Goal: Navigation & Orientation: Go to known website

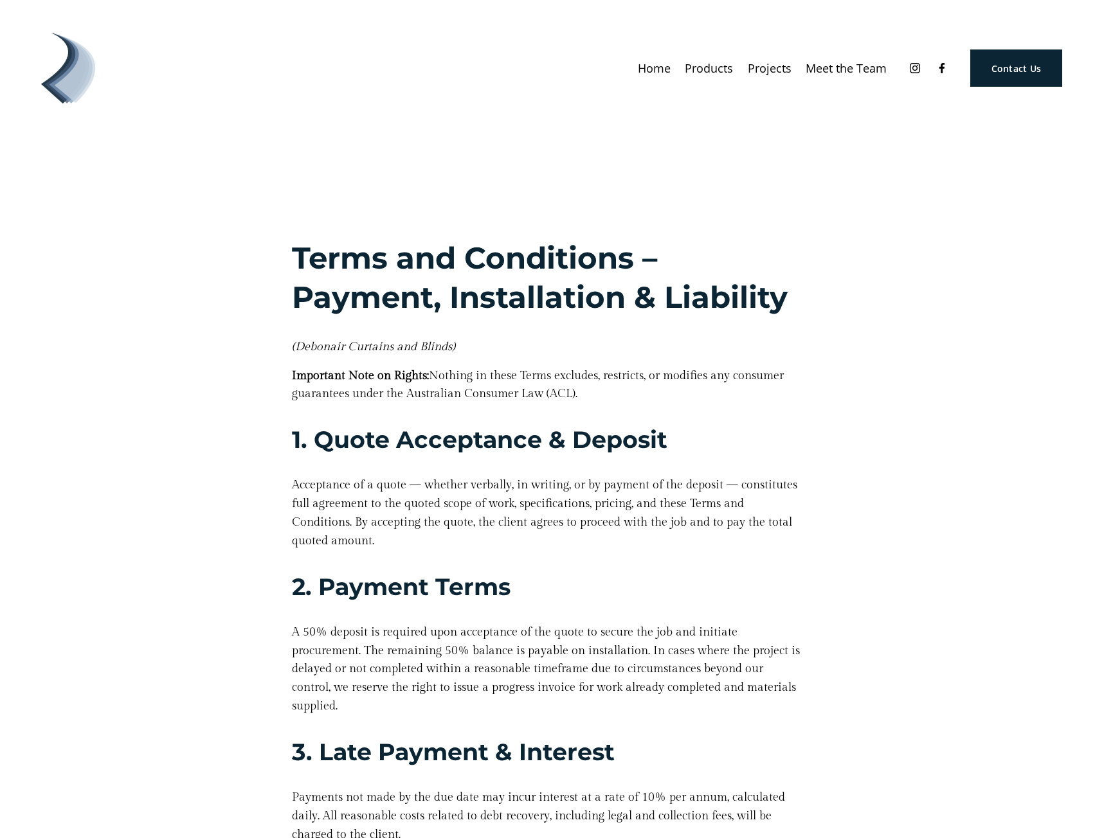
click at [75, 70] on img at bounding box center [68, 68] width 71 height 71
click at [92, 60] on img at bounding box center [68, 68] width 71 height 71
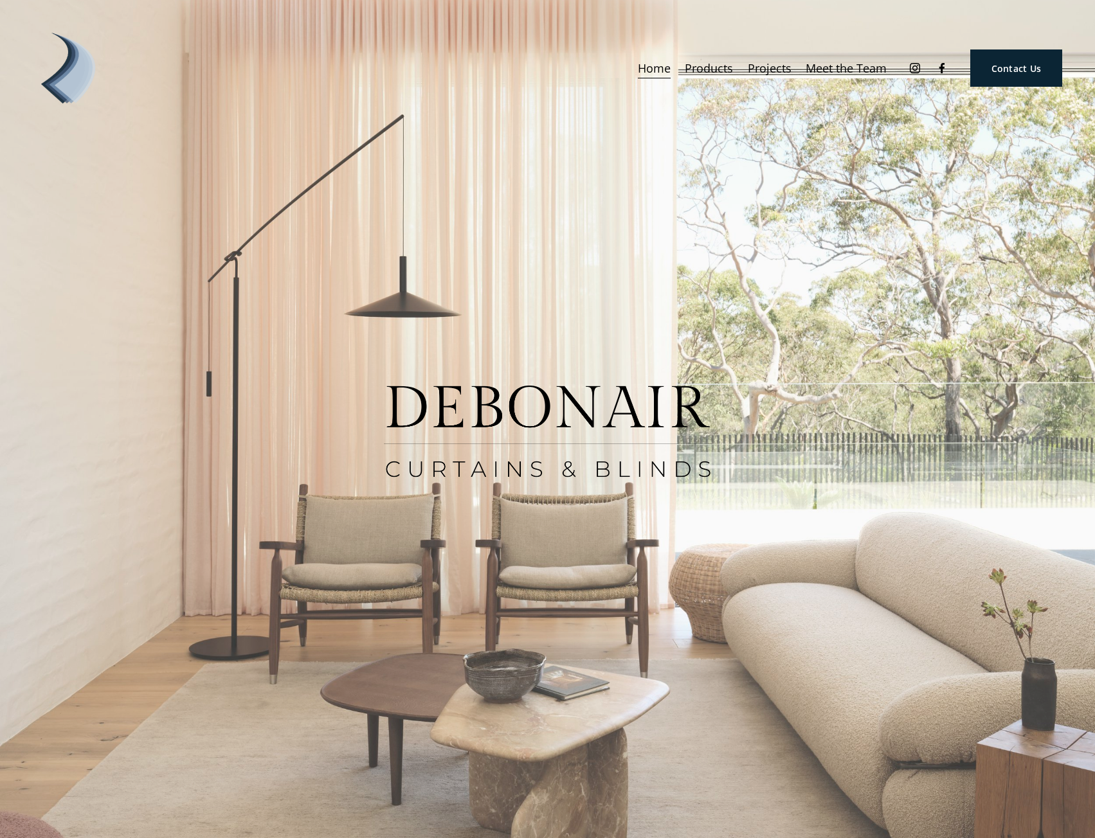
click at [303, 465] on div at bounding box center [547, 419] width 1095 height 838
drag, startPoint x: 274, startPoint y: 376, endPoint x: 274, endPoint y: 362, distance: 14.1
click at [274, 376] on div at bounding box center [547, 419] width 1095 height 838
